Goal: Check status: Check status

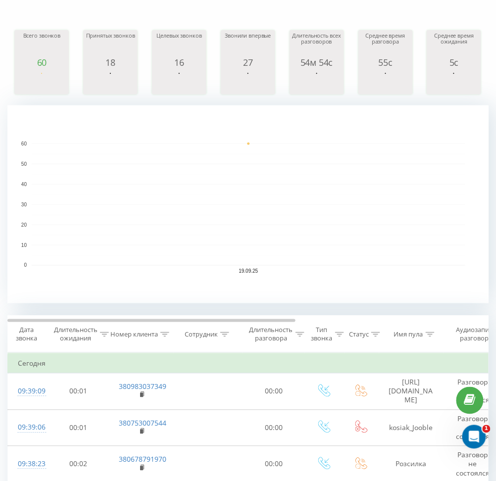
scroll to position [111, 0]
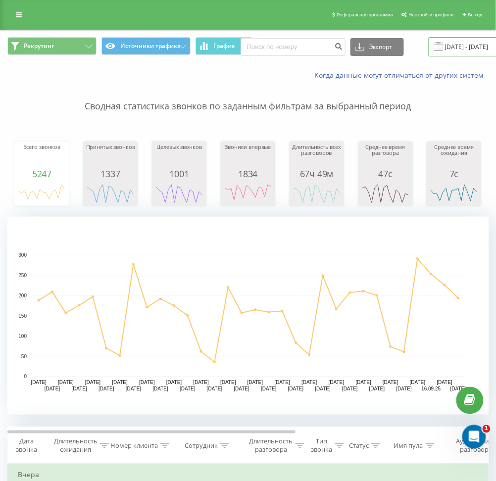
click at [466, 47] on input "18.08.2025 - 18.09.2025" at bounding box center [488, 46] width 120 height 19
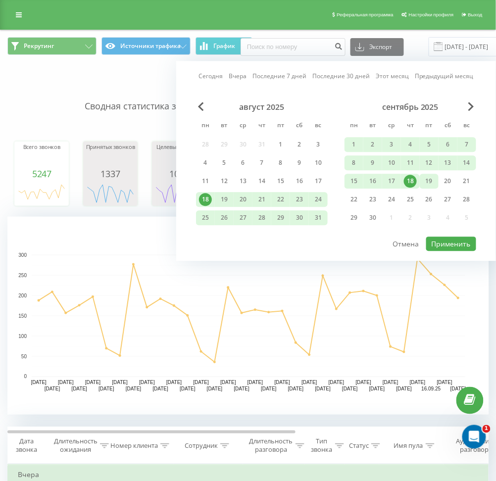
click at [429, 177] on div "19" at bounding box center [429, 181] width 13 height 13
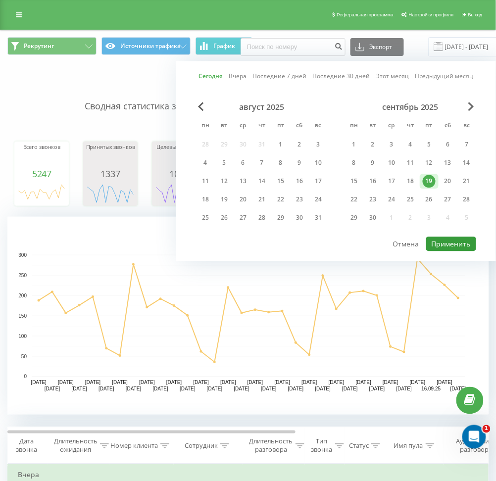
click at [450, 237] on button "Применить" at bounding box center [451, 244] width 50 height 14
type input "[DATE] - [DATE]"
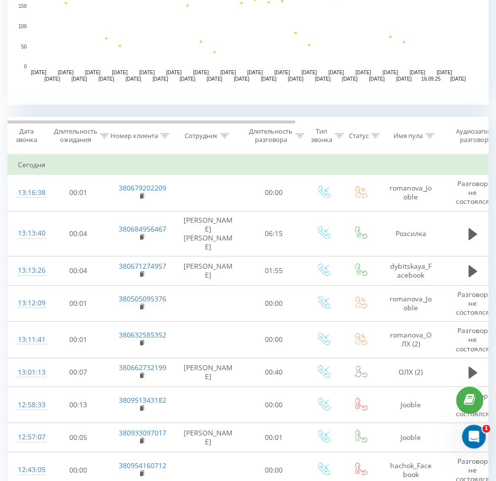
scroll to position [330, 0]
